Goal: Check status: Check status

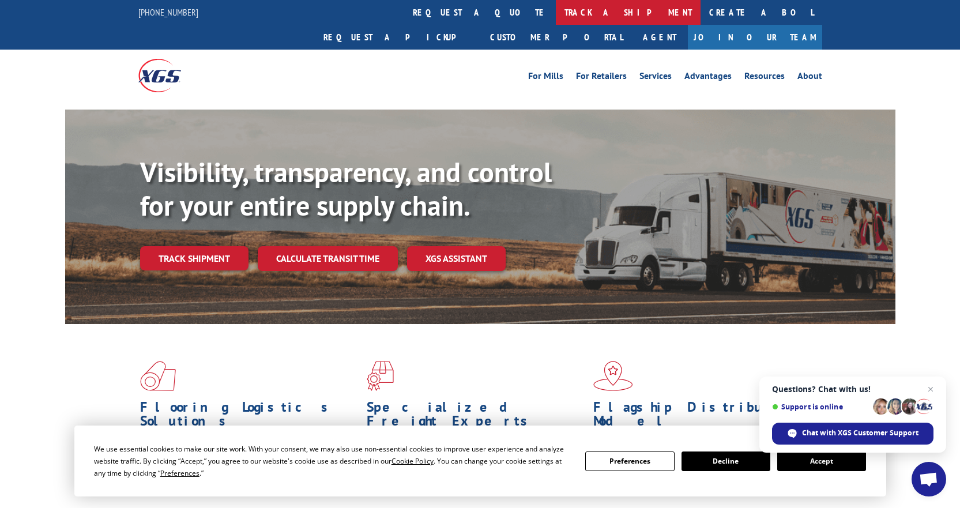
click at [556, 13] on link "track a shipment" at bounding box center [628, 12] width 145 height 25
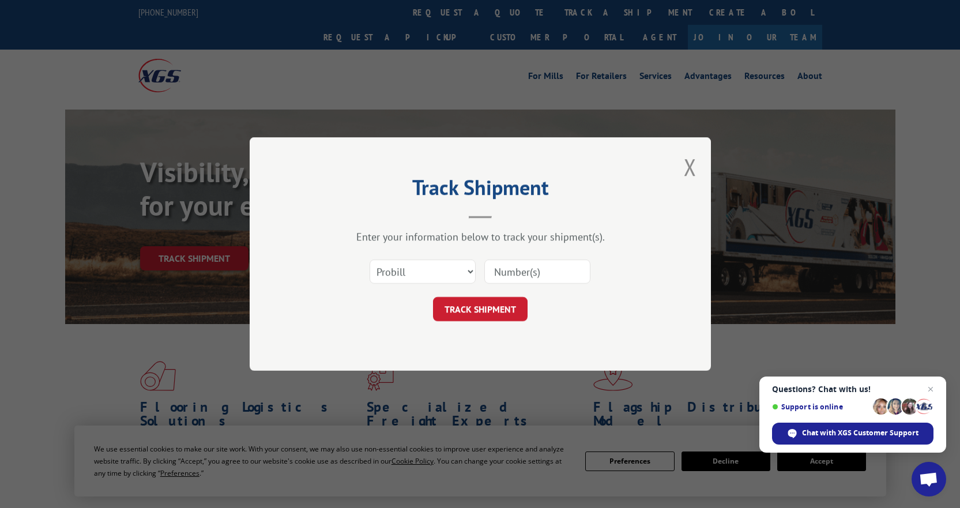
click at [506, 270] on input at bounding box center [538, 272] width 106 height 24
type input "2581619"
click button "TRACK SHIPMENT" at bounding box center [480, 309] width 95 height 24
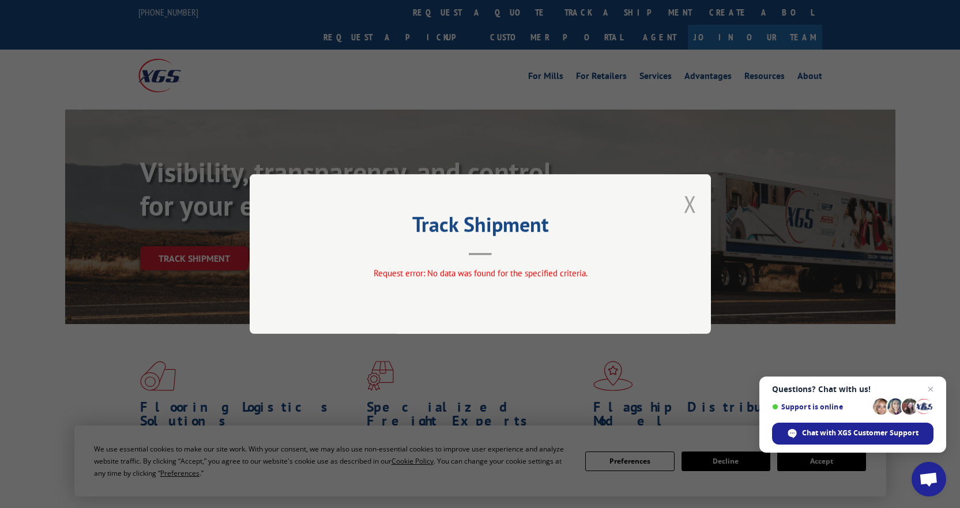
drag, startPoint x: 701, startPoint y: 212, endPoint x: 684, endPoint y: 211, distance: 16.7
click at [701, 212] on div "Track Shipment Request error: No data was found for the specified criteria." at bounding box center [480, 254] width 461 height 160
click at [691, 211] on button "Close modal" at bounding box center [690, 204] width 13 height 31
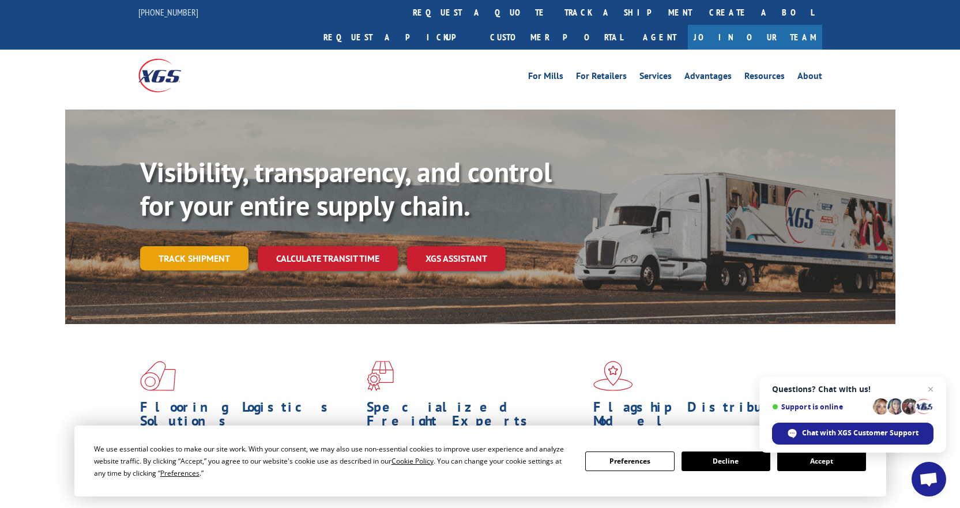
click at [209, 246] on link "Track shipment" at bounding box center [194, 258] width 108 height 24
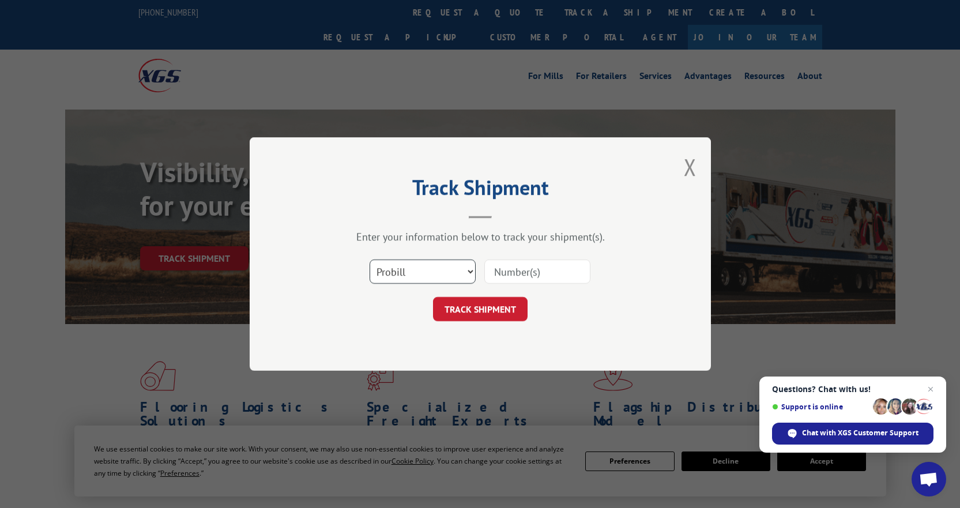
click at [414, 273] on select "Select category... Probill BOL PO" at bounding box center [423, 272] width 106 height 24
select select "bol"
click at [370, 260] on select "Select category... Probill BOL PO" at bounding box center [423, 272] width 106 height 24
click at [513, 267] on input at bounding box center [538, 272] width 106 height 24
type input "2581619"
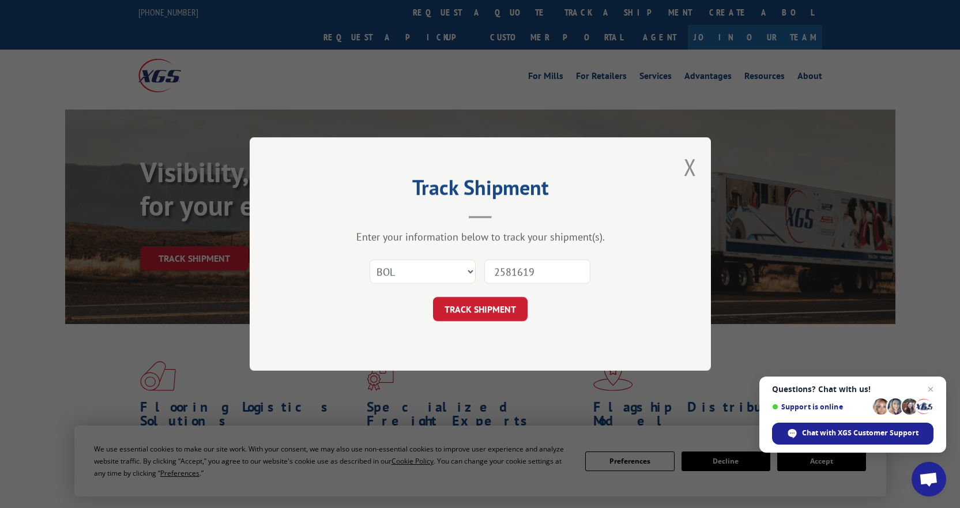
click button "TRACK SHIPMENT" at bounding box center [480, 309] width 95 height 24
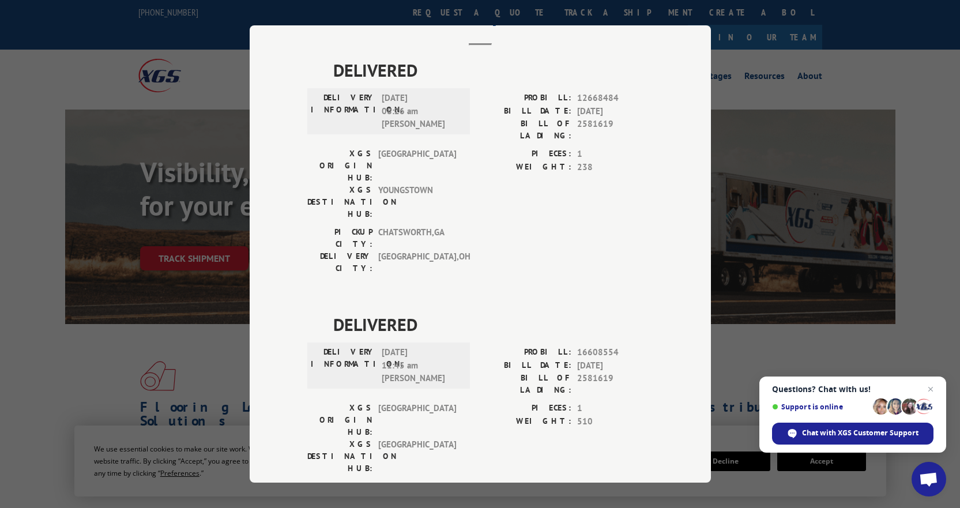
scroll to position [62, 0]
drag, startPoint x: 622, startPoint y: 280, endPoint x: 572, endPoint y: 288, distance: 50.7
click at [572, 345] on div "PROBILL: 16608554" at bounding box center [566, 351] width 173 height 13
copy span "16608554"
click at [734, 347] on div "Track Shipment DELIVERED DELIVERY INFORMATION: [DATE] 08:26 am [PERSON_NAME]: 1…" at bounding box center [480, 254] width 960 height 508
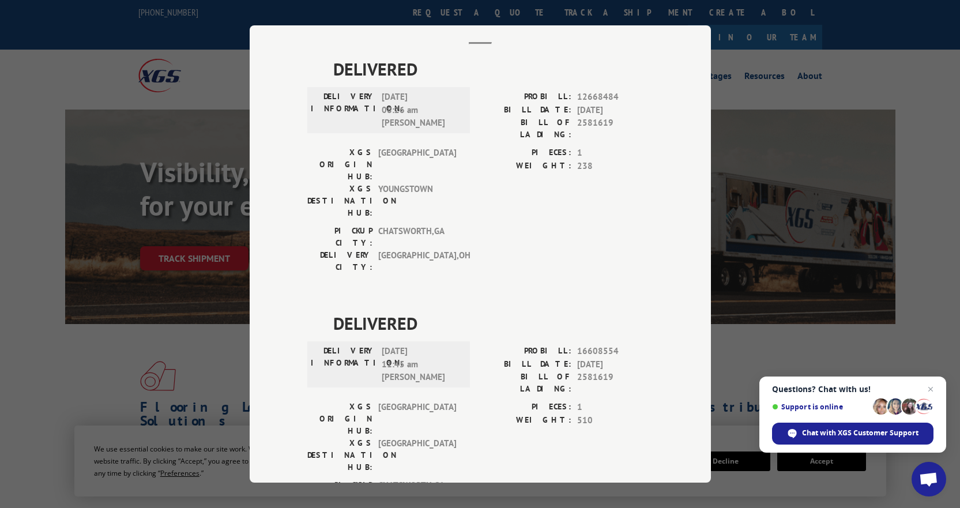
click at [844, 283] on div "Track Shipment DELIVERED DELIVERY INFORMATION: [DATE] 08:26 am [PERSON_NAME]: 1…" at bounding box center [480, 254] width 960 height 508
click at [916, 350] on div "Track Shipment DELIVERED DELIVERY INFORMATION: [DATE] 08:26 am [PERSON_NAME]: 1…" at bounding box center [480, 254] width 960 height 508
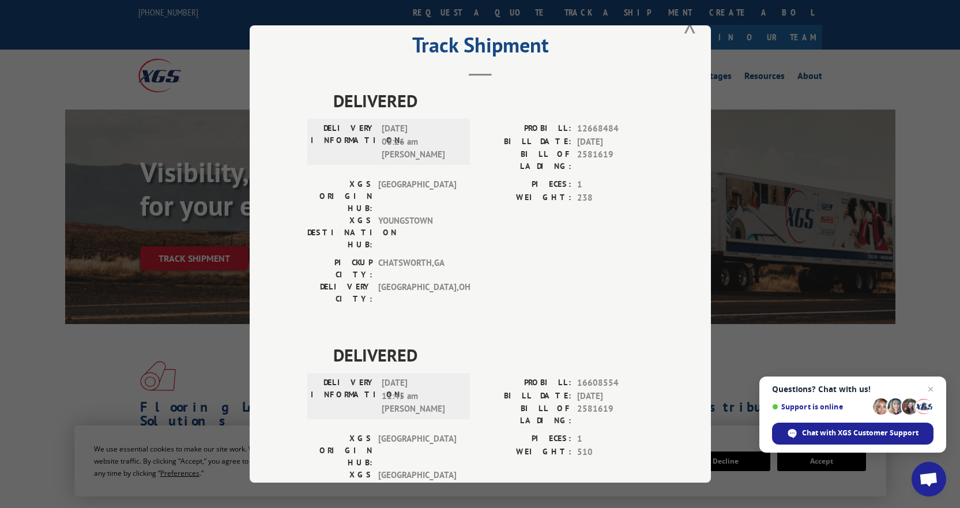
scroll to position [0, 0]
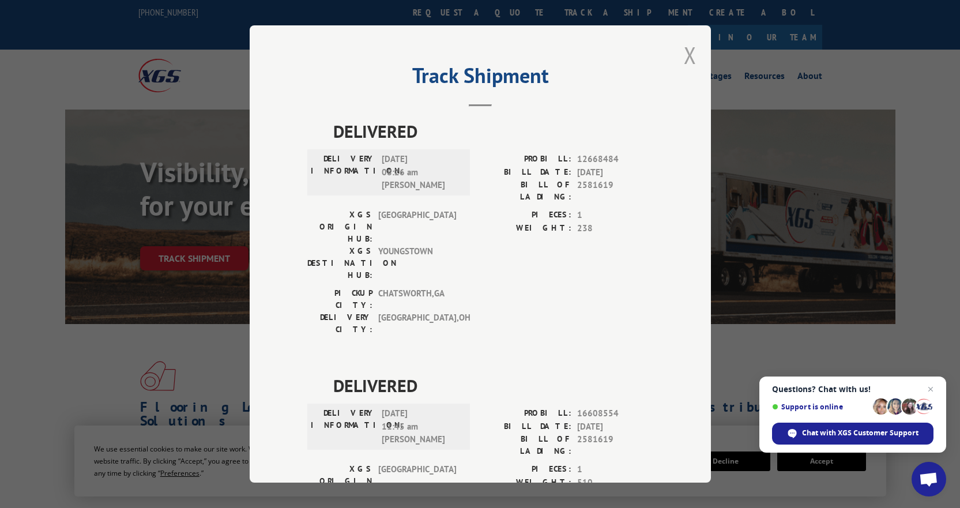
click at [690, 54] on button "Close modal" at bounding box center [690, 55] width 13 height 31
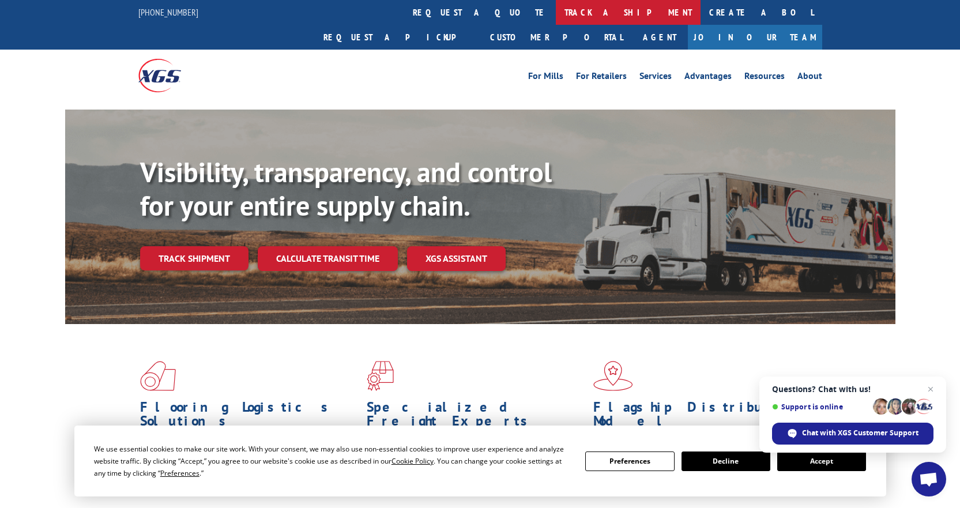
click at [556, 10] on link "track a shipment" at bounding box center [628, 12] width 145 height 25
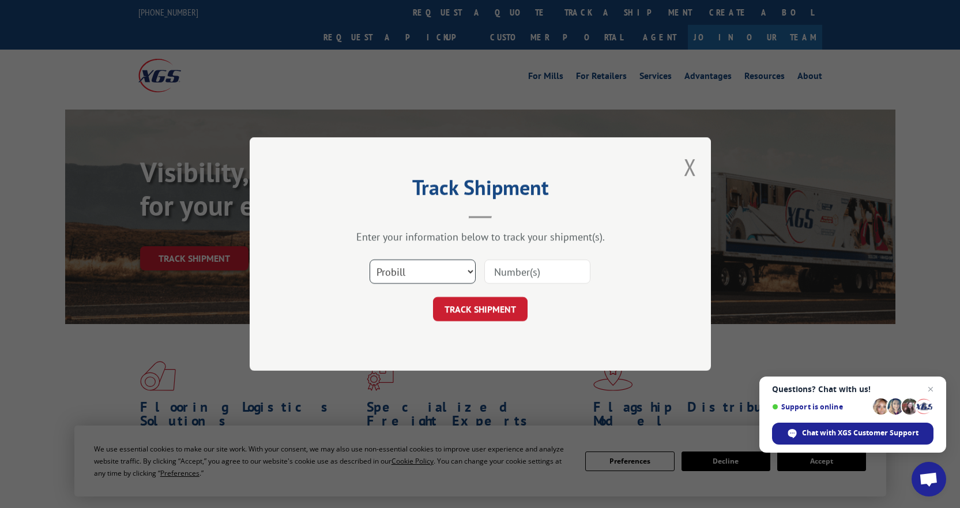
drag, startPoint x: 460, startPoint y: 272, endPoint x: 452, endPoint y: 271, distance: 8.1
click at [460, 272] on select "Select category... Probill BOL PO" at bounding box center [423, 272] width 106 height 24
select select "bol"
click at [370, 260] on select "Select category... Probill BOL PO" at bounding box center [423, 272] width 106 height 24
click at [546, 270] on input at bounding box center [538, 272] width 106 height 24
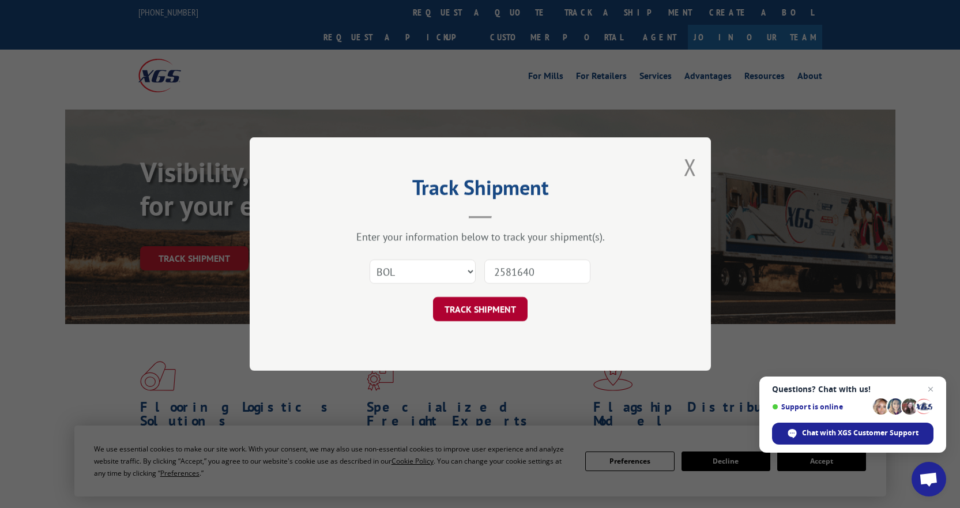
type input "2581640"
click at [475, 311] on button "TRACK SHIPMENT" at bounding box center [480, 309] width 95 height 24
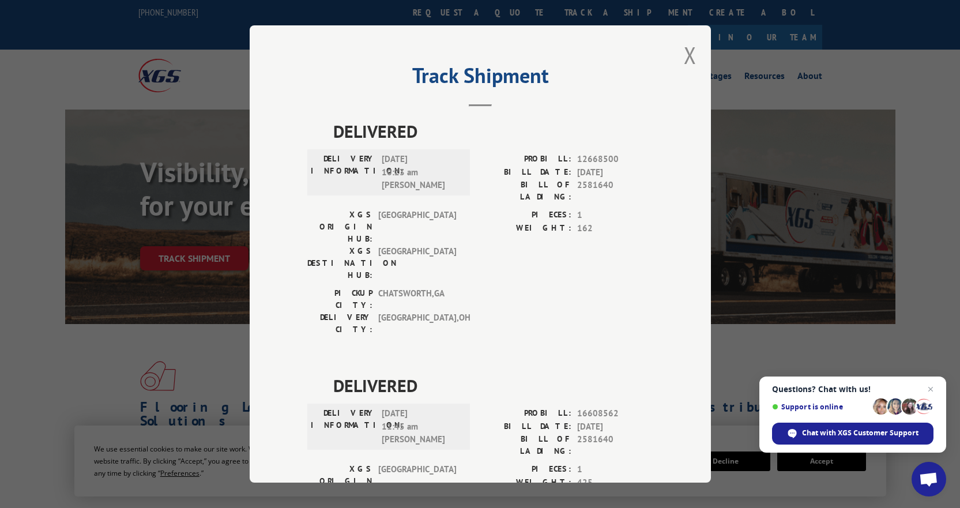
click at [43, 345] on div "Track Shipment DELIVERED DELIVERY INFORMATION: [DATE] 10:23 am [PERSON_NAME]: 1…" at bounding box center [480, 254] width 960 height 508
click at [690, 54] on button "Close modal" at bounding box center [690, 55] width 13 height 31
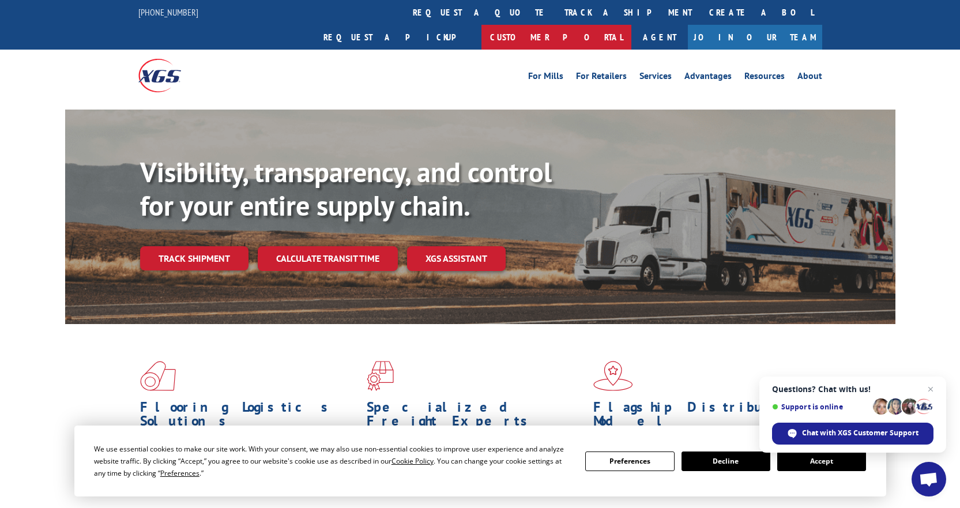
click at [632, 25] on link "Customer Portal" at bounding box center [557, 37] width 150 height 25
